Goal: Understand process/instructions: Learn how to perform a task or action

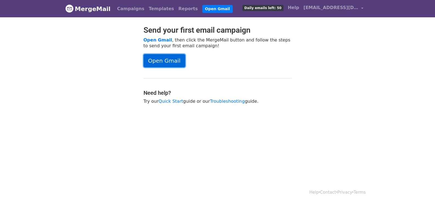
click at [168, 63] on link "Open Gmail" at bounding box center [165, 60] width 42 height 13
click at [165, 60] on link "Open Gmail" at bounding box center [165, 60] width 42 height 13
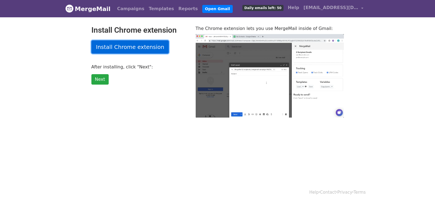
click at [125, 43] on link "Install Chrome extension" at bounding box center [130, 46] width 78 height 13
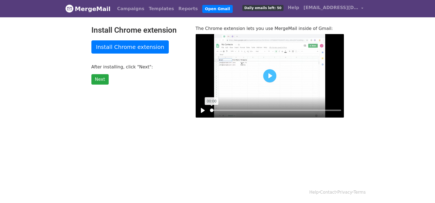
drag, startPoint x: 308, startPoint y: 110, endPoint x: 208, endPoint y: 114, distance: 100.0
click at [210, 113] on input "Seek" at bounding box center [275, 110] width 131 height 5
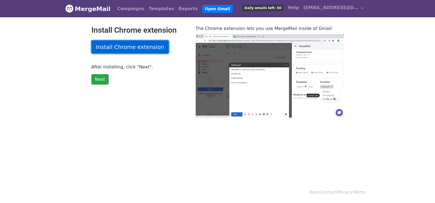
click at [122, 48] on link "Install Chrome extension" at bounding box center [130, 46] width 78 height 13
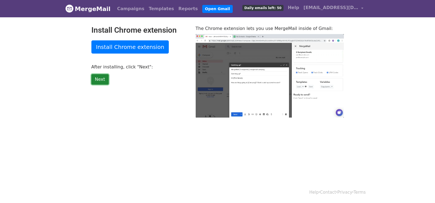
click at [102, 82] on link "Next" at bounding box center [99, 79] width 17 height 10
type input "8.8"
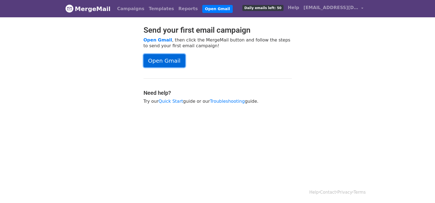
click at [159, 63] on link "Open Gmail" at bounding box center [165, 60] width 42 height 13
click at [160, 60] on link "Open Gmail" at bounding box center [165, 60] width 42 height 13
